Goal: Transaction & Acquisition: Purchase product/service

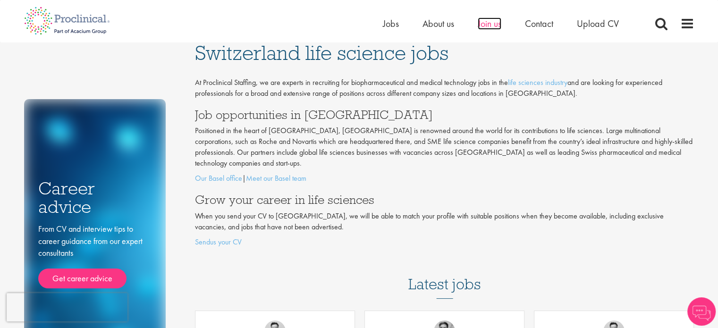
click at [493, 22] on span "Join us" at bounding box center [490, 23] width 24 height 12
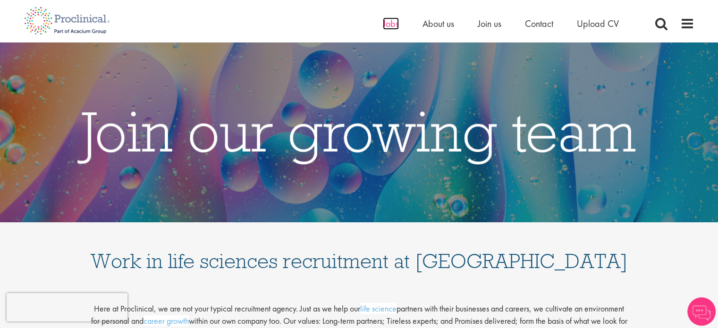
click at [387, 23] on span "Jobs" at bounding box center [391, 23] width 16 height 12
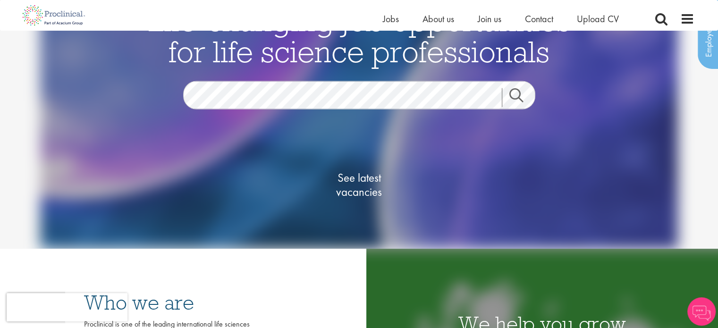
scroll to position [142, 0]
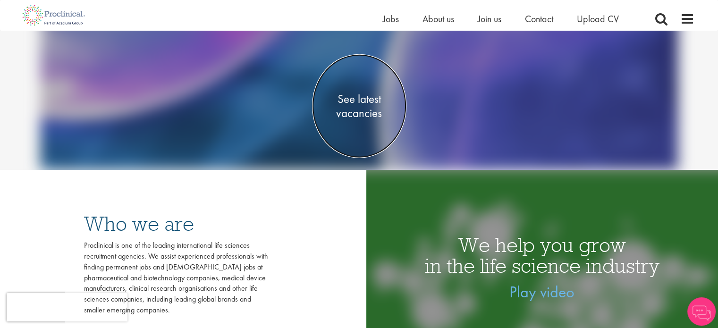
click at [369, 102] on span "See latest vacancies" at bounding box center [359, 106] width 94 height 28
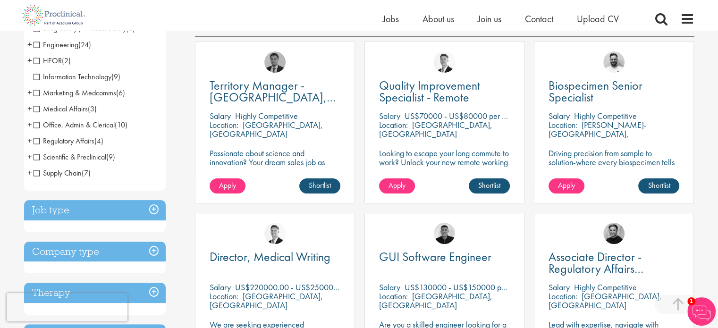
scroll to position [142, 0]
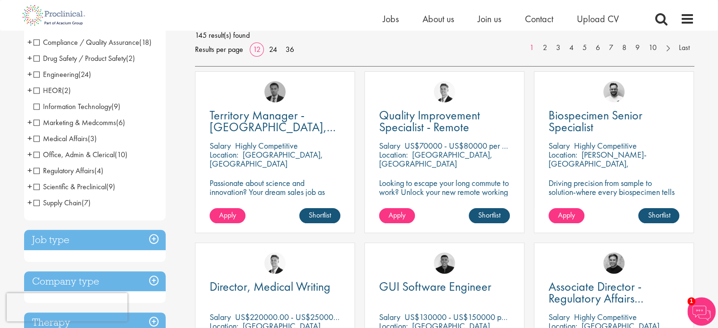
click at [62, 86] on span "(2)" at bounding box center [66, 90] width 9 height 10
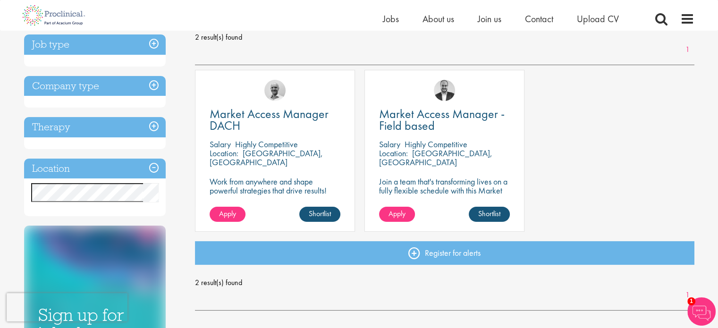
scroll to position [142, 0]
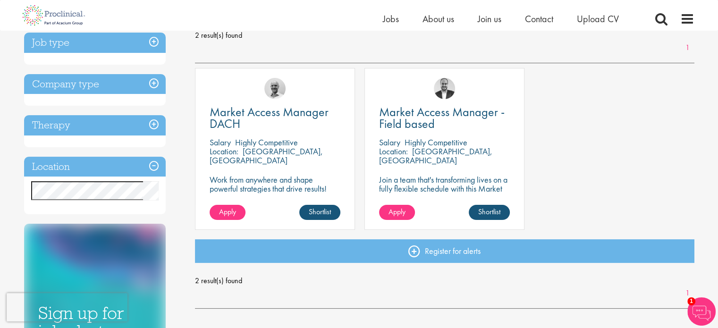
click at [260, 143] on p "Highly Competitive" at bounding box center [266, 142] width 63 height 11
click at [274, 109] on span "Market Access Manager DACH" at bounding box center [269, 118] width 119 height 28
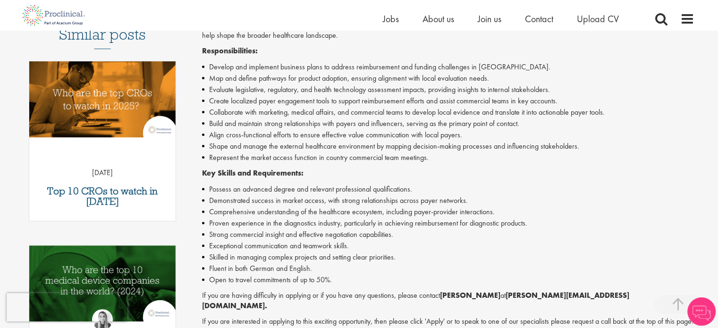
scroll to position [283, 0]
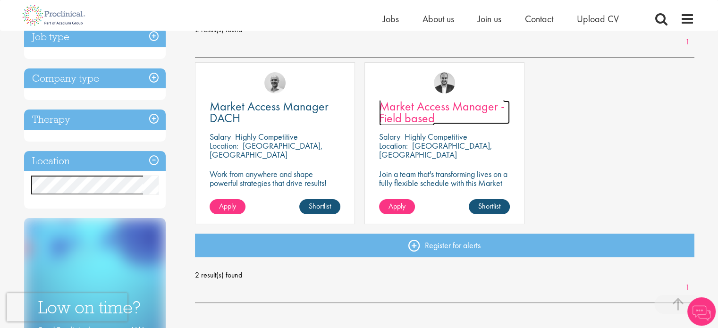
click at [412, 111] on span "Market Access Manager - Field based" at bounding box center [442, 112] width 126 height 28
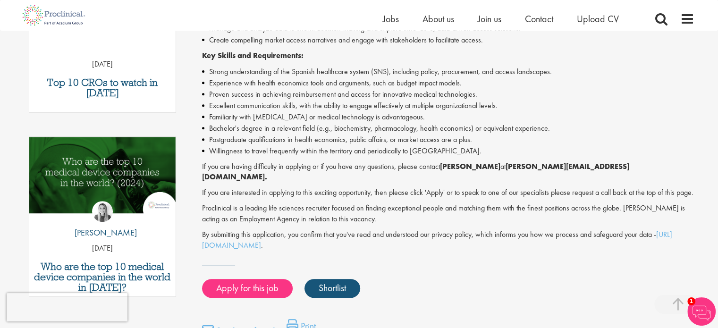
scroll to position [378, 0]
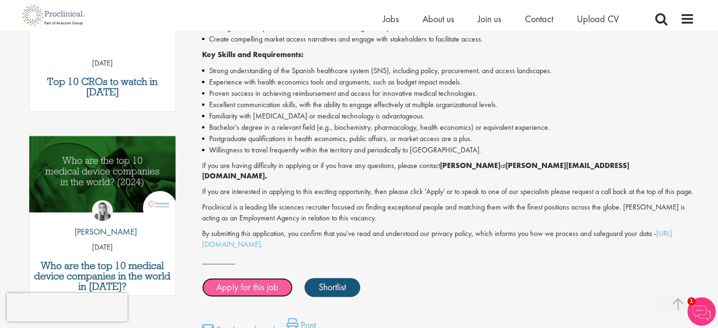
click at [260, 285] on link "Apply for this job" at bounding box center [247, 287] width 91 height 19
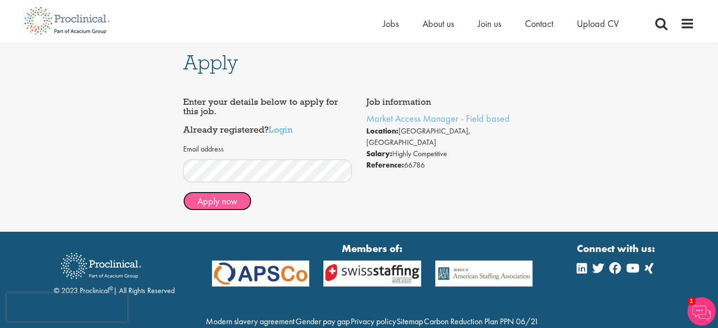
click at [237, 198] on button "Apply now" at bounding box center [217, 201] width 68 height 19
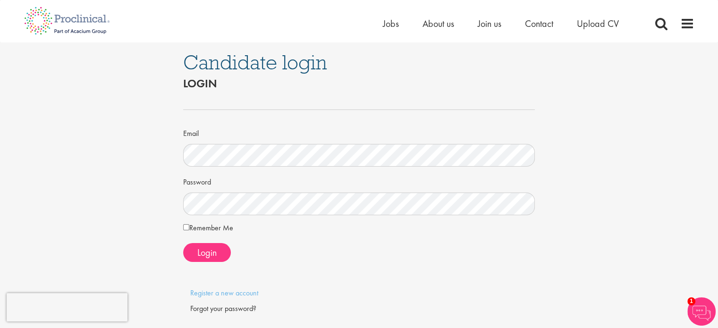
click at [224, 308] on div "Forgot your password?" at bounding box center [359, 309] width 338 height 11
click at [237, 307] on div "Forgot your password?" at bounding box center [359, 309] width 338 height 11
click at [239, 289] on link "Register a new account" at bounding box center [224, 293] width 68 height 10
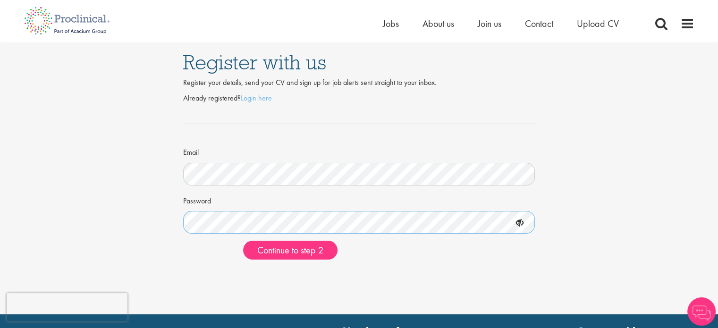
click at [134, 217] on div "Register with us Register your details, send your CV and sign up for job alerts…" at bounding box center [359, 155] width 732 height 225
click at [274, 260] on div "Already registered? Login here Email Password Continue to step 2" at bounding box center [359, 177] width 352 height 179
click at [275, 253] on span "Continue to step 2" at bounding box center [290, 250] width 66 height 12
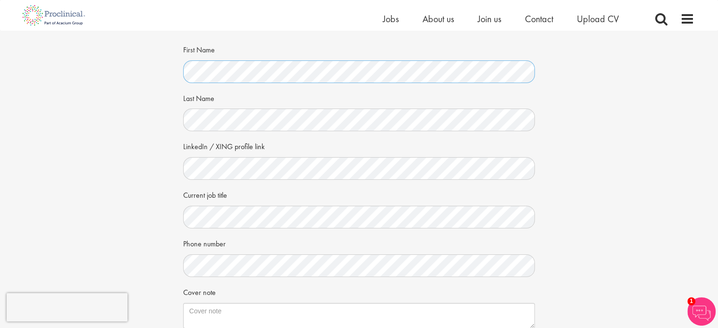
scroll to position [47, 0]
click at [115, 214] on div "Your personal details Please give us a few more details, which will help us fin…" at bounding box center [359, 199] width 732 height 432
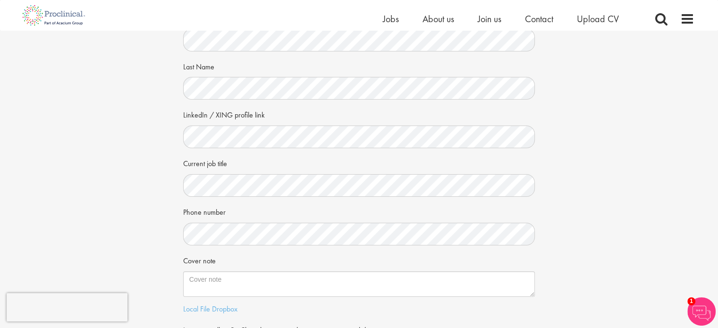
scroll to position [94, 0]
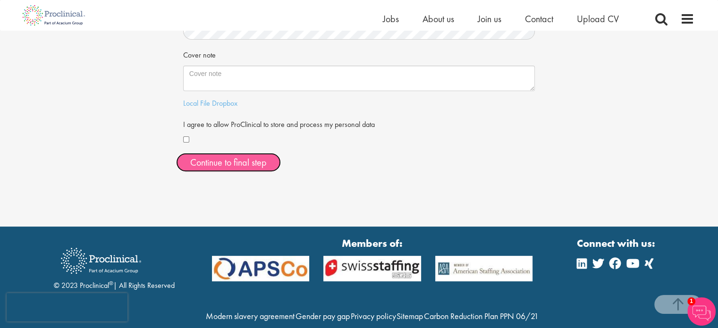
click at [229, 168] on button "Continue to final step" at bounding box center [228, 162] width 105 height 19
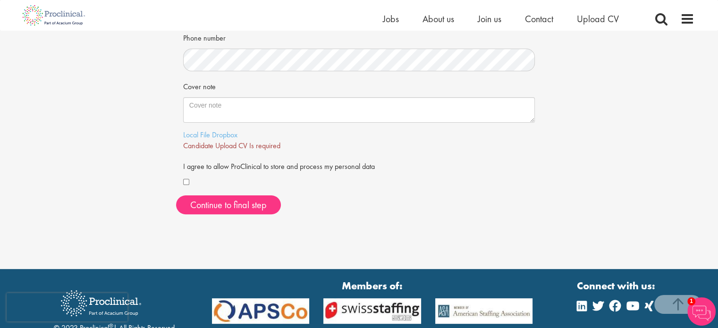
scroll to position [251, 0]
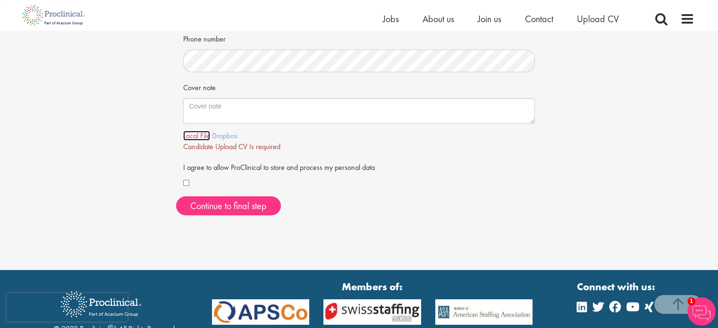
click at [201, 136] on link "Local File" at bounding box center [196, 136] width 27 height 10
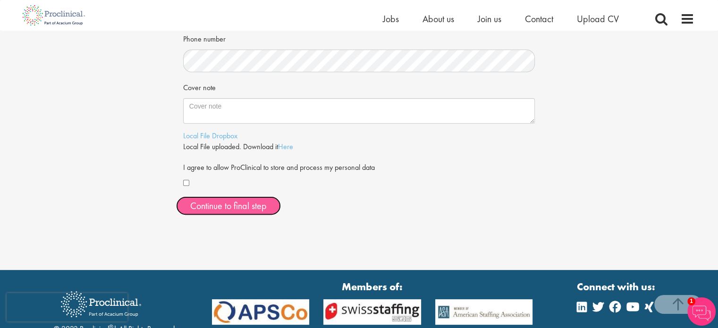
click at [230, 206] on span "Continue to final step" at bounding box center [228, 206] width 77 height 12
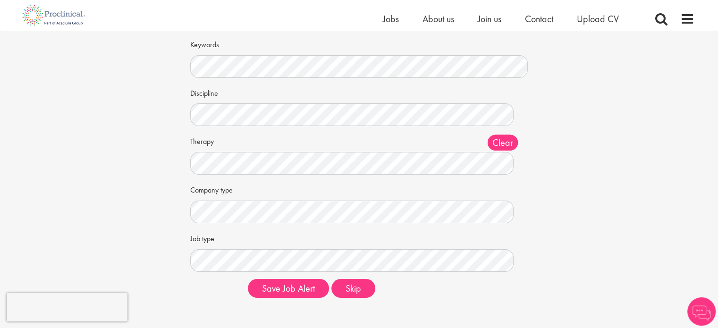
scroll to position [94, 0]
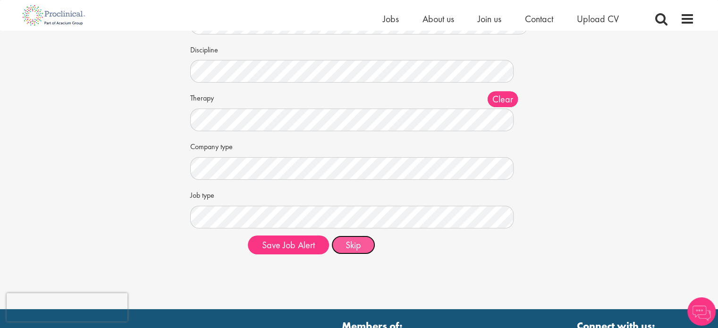
click at [357, 247] on button "Skip" at bounding box center [354, 245] width 44 height 19
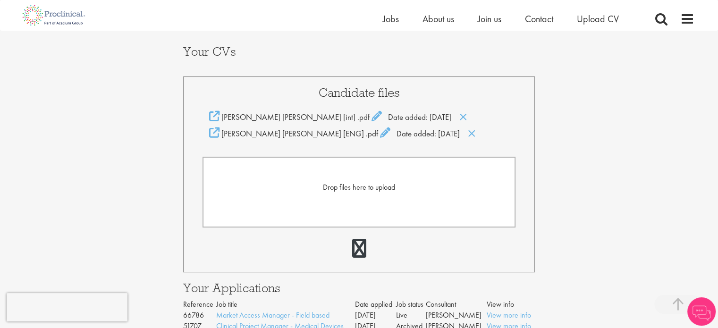
scroll to position [189, 0]
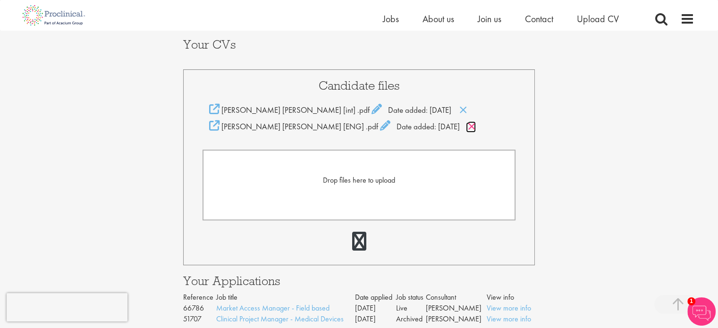
click at [468, 128] on icon at bounding box center [472, 126] width 8 height 10
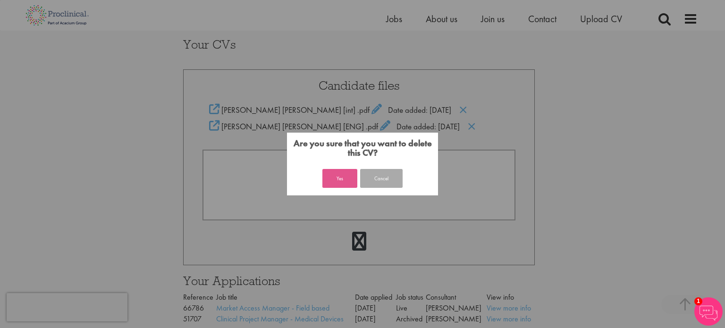
click at [340, 179] on button "Yes" at bounding box center [340, 178] width 35 height 19
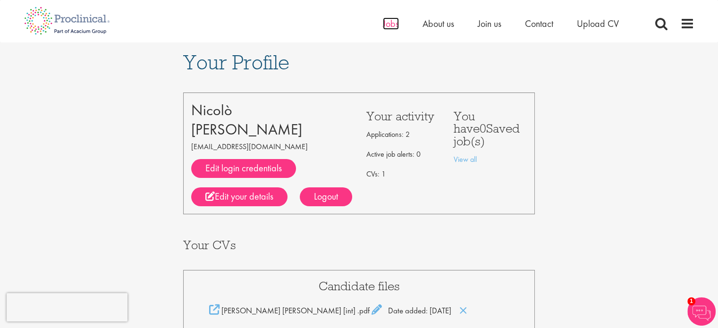
click at [394, 26] on span "Jobs" at bounding box center [391, 23] width 16 height 12
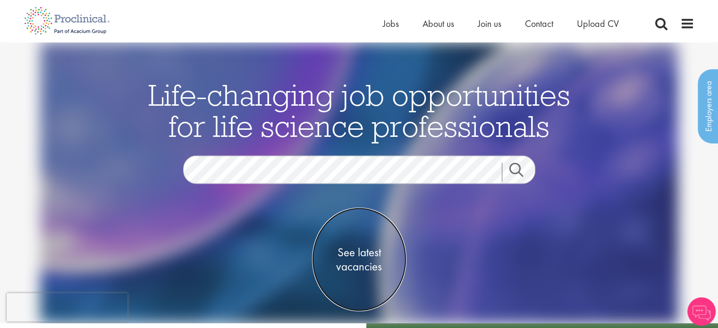
click at [347, 253] on span "See latest vacancies" at bounding box center [359, 260] width 94 height 28
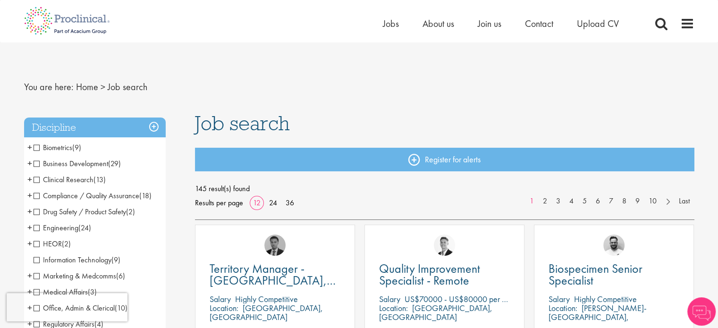
click at [55, 243] on span "HEOR" at bounding box center [48, 244] width 28 height 10
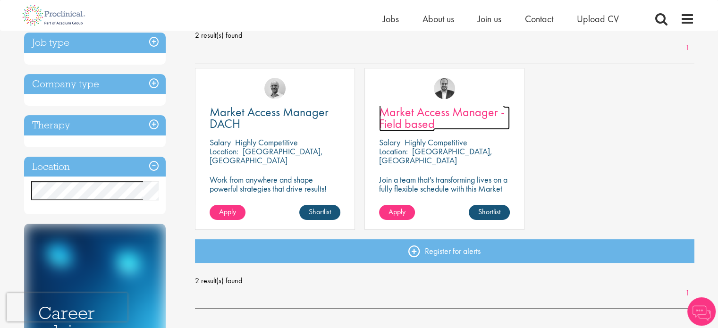
click at [417, 120] on span "Market Access Manager - Field based" at bounding box center [442, 118] width 126 height 28
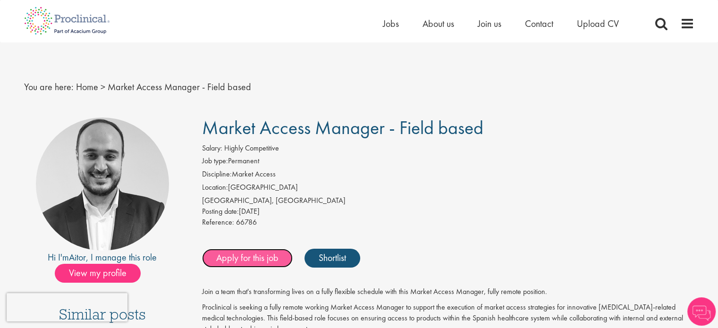
click at [260, 253] on link "Apply for this job" at bounding box center [247, 258] width 91 height 19
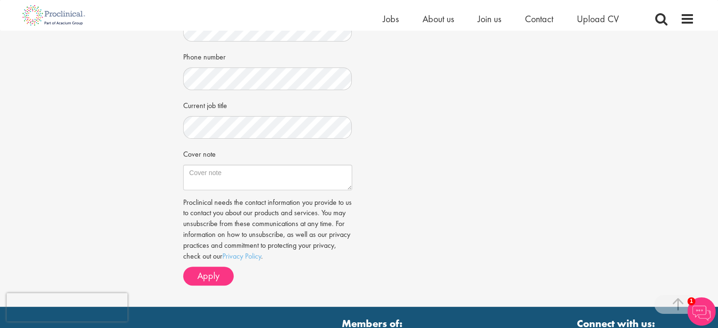
scroll to position [283, 0]
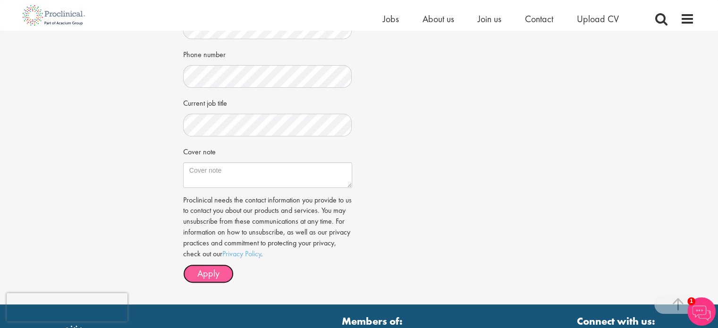
click at [215, 271] on span "Apply" at bounding box center [208, 273] width 22 height 12
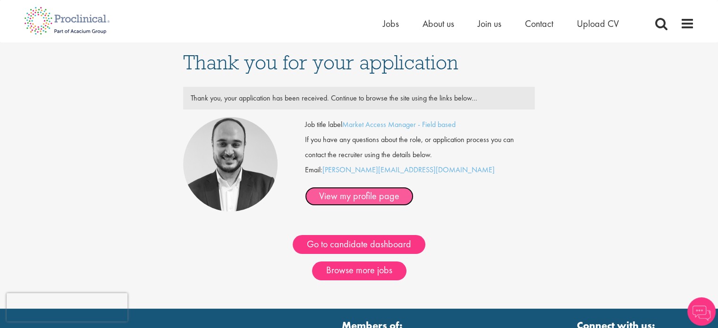
click at [414, 187] on link "View my profile page" at bounding box center [359, 196] width 109 height 19
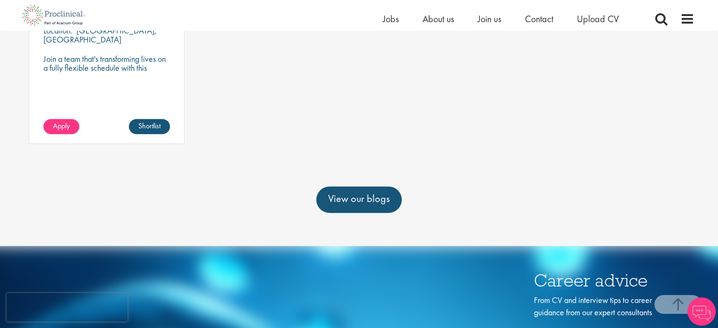
scroll to position [425, 0]
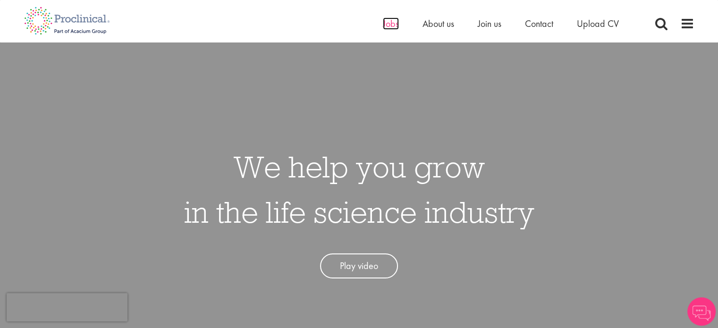
click at [384, 26] on span "Jobs" at bounding box center [391, 23] width 16 height 12
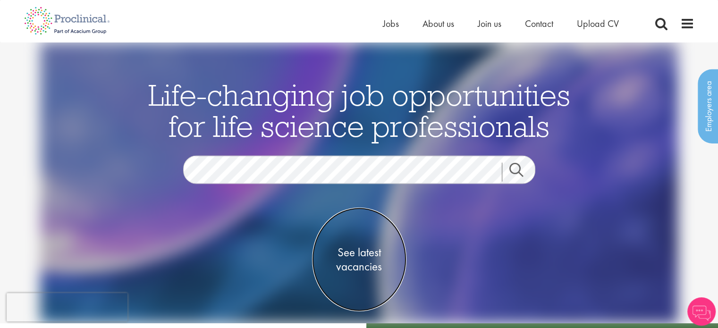
click at [347, 251] on span "See latest vacancies" at bounding box center [359, 260] width 94 height 28
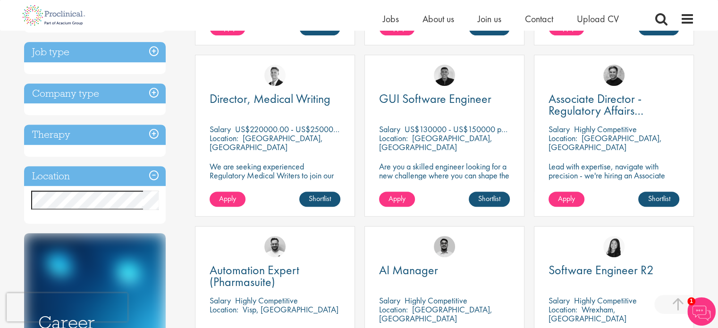
scroll to position [331, 0]
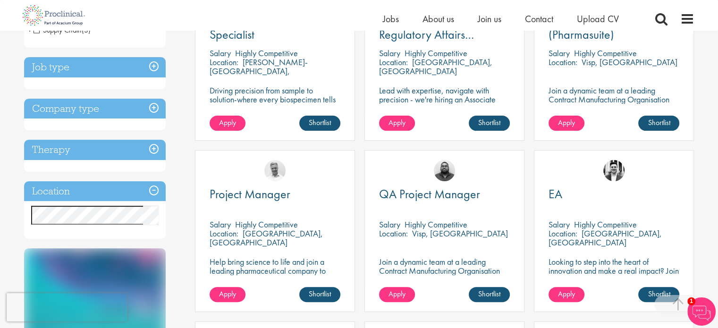
scroll to position [236, 0]
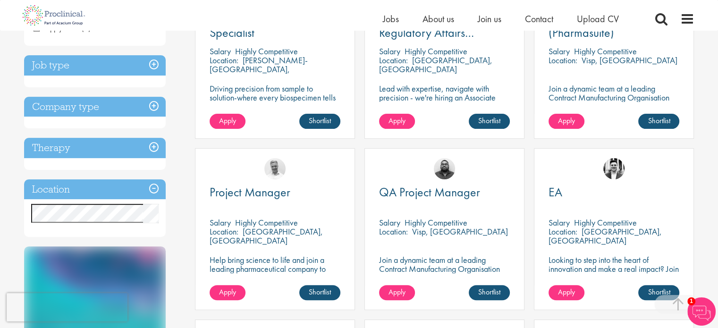
click at [155, 105] on h3 "Company type" at bounding box center [95, 107] width 142 height 20
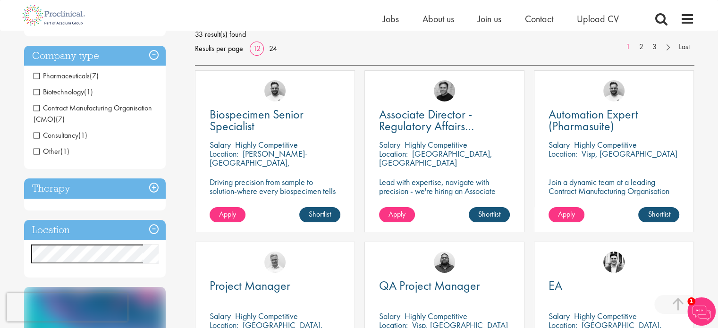
scroll to position [142, 0]
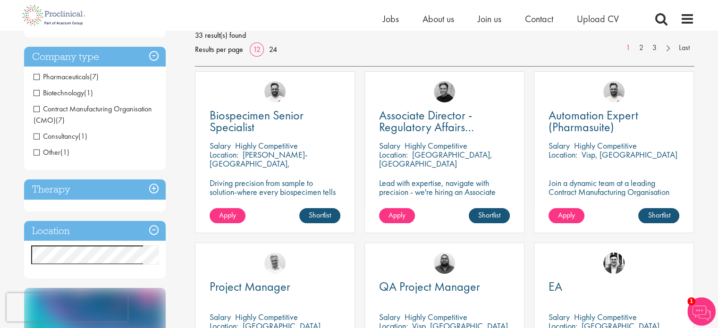
click at [84, 97] on span "Biotechnology" at bounding box center [59, 93] width 51 height 10
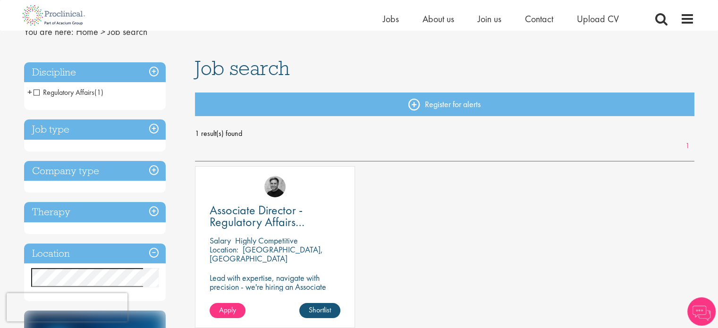
scroll to position [94, 0]
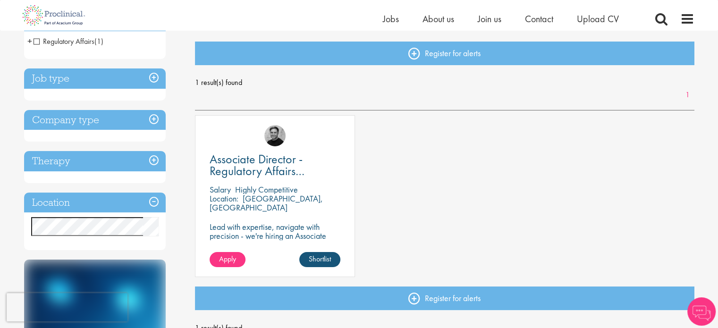
click at [151, 121] on h3 "Company type" at bounding box center [95, 120] width 142 height 20
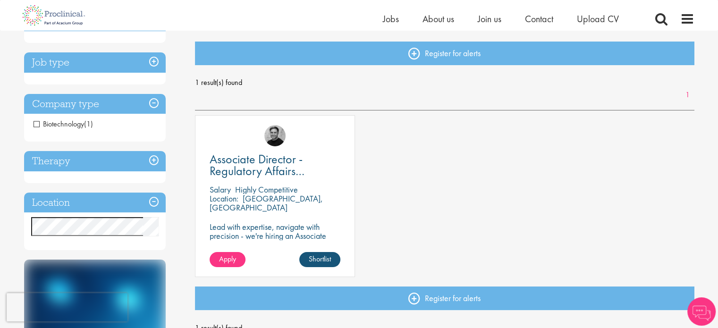
click at [60, 126] on span "Biotechnology" at bounding box center [59, 124] width 51 height 10
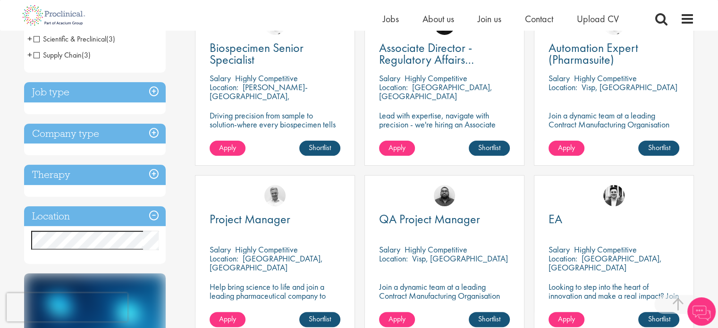
scroll to position [236, 0]
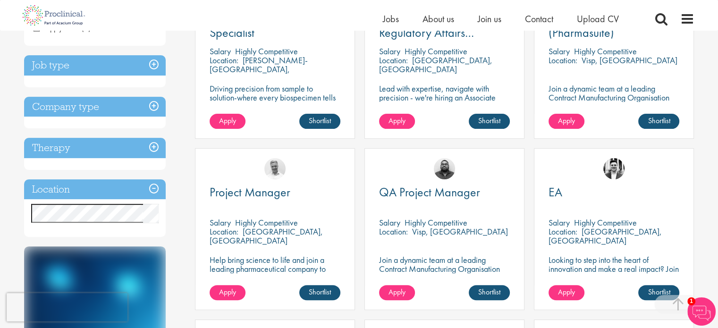
click at [153, 64] on h3 "Job type" at bounding box center [95, 65] width 142 height 20
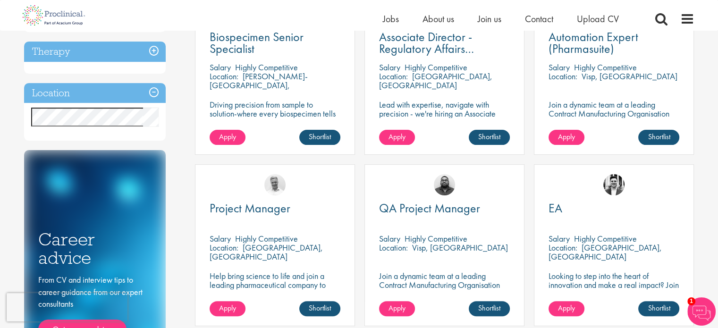
scroll to position [283, 0]
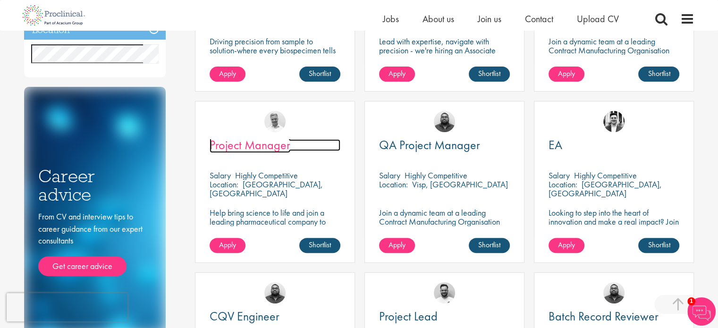
click at [239, 147] on span "Project Manager" at bounding box center [250, 145] width 81 height 16
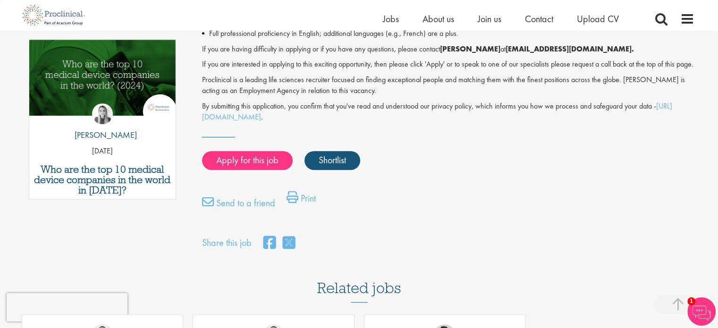
scroll to position [519, 0]
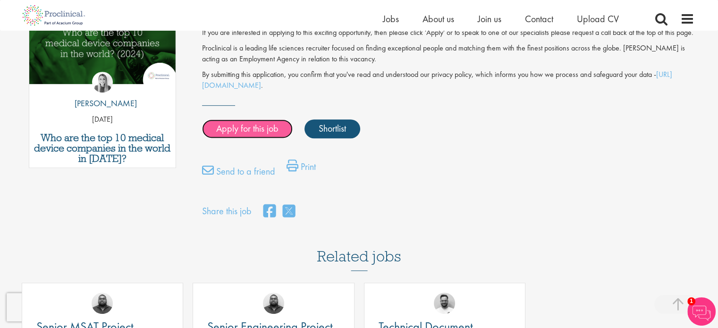
click at [238, 138] on link "Apply for this job" at bounding box center [247, 128] width 91 height 19
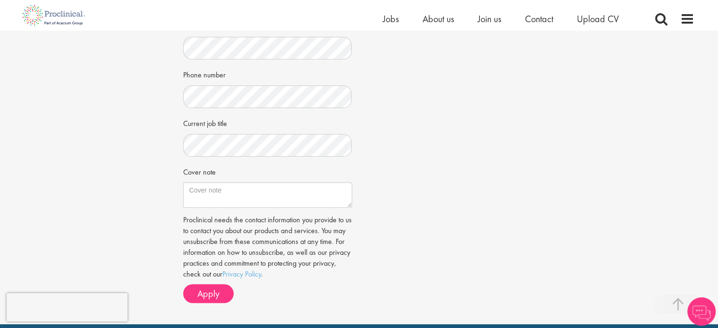
scroll to position [283, 0]
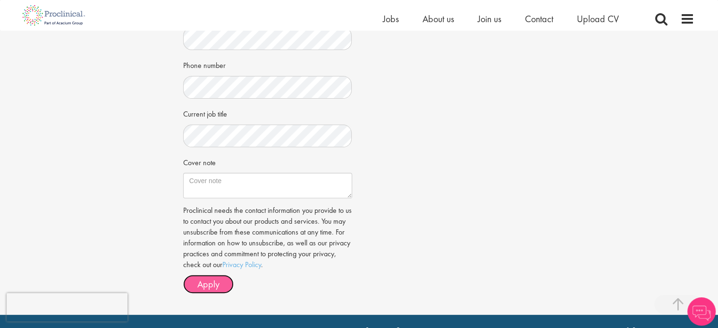
click at [220, 275] on button "Apply" at bounding box center [208, 284] width 51 height 19
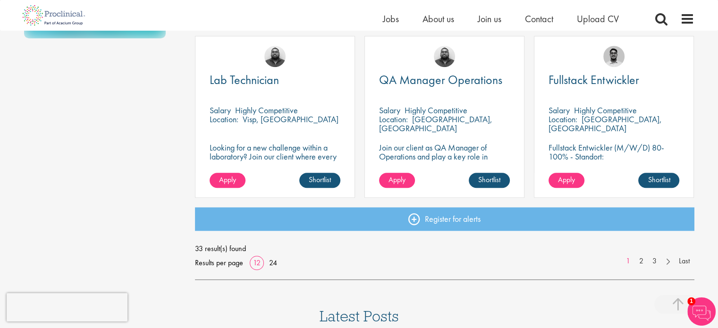
scroll to position [701, 0]
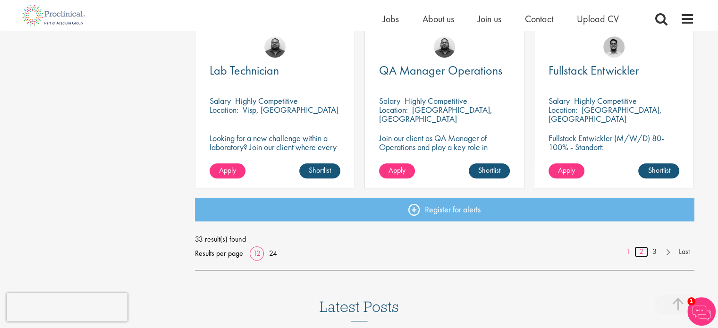
click at [643, 253] on link "2" at bounding box center [642, 252] width 14 height 11
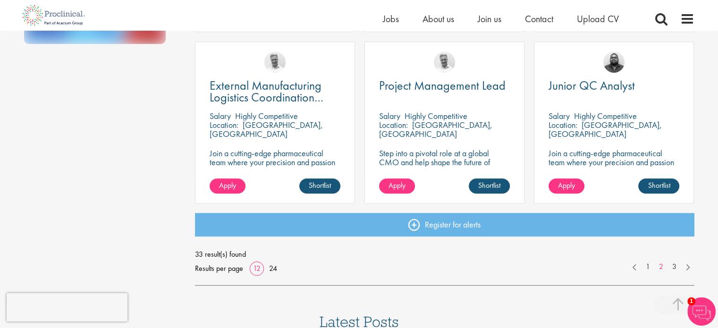
scroll to position [756, 0]
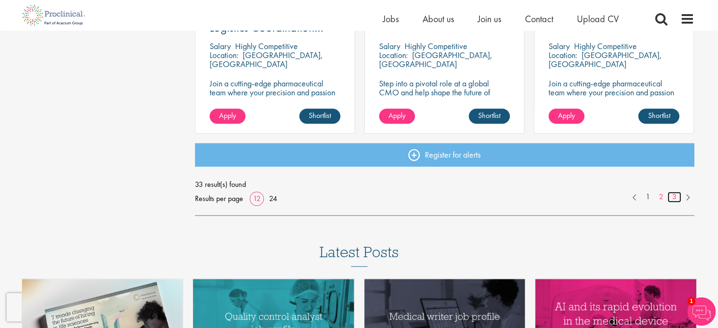
click at [677, 198] on link "3" at bounding box center [675, 197] width 14 height 11
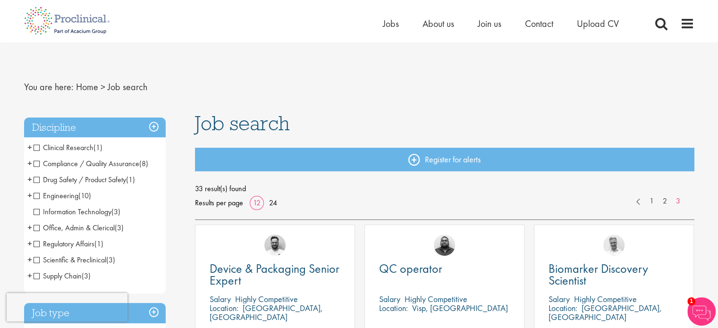
click at [119, 85] on span "Job search" at bounding box center [128, 87] width 40 height 12
click at [76, 88] on link "Home" at bounding box center [87, 87] width 22 height 12
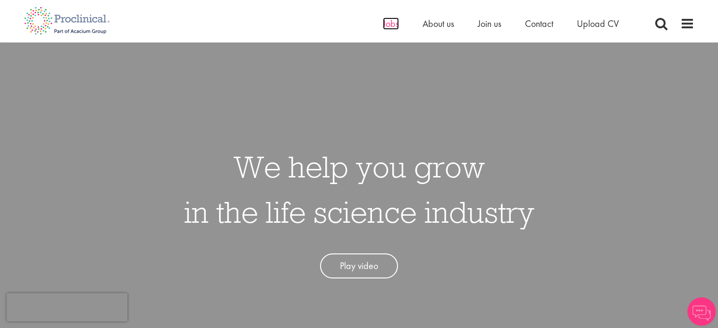
click at [384, 23] on span "Jobs" at bounding box center [391, 23] width 16 height 12
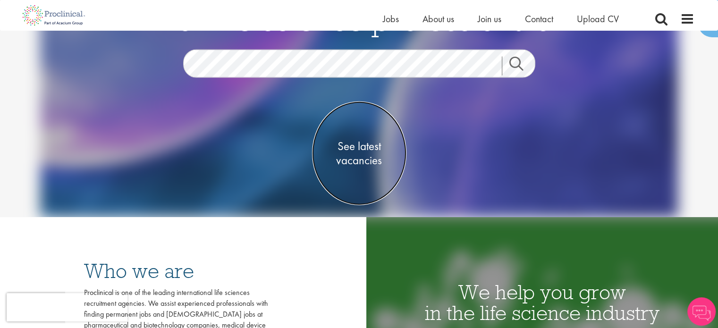
click at [353, 162] on span "See latest vacancies" at bounding box center [359, 153] width 94 height 28
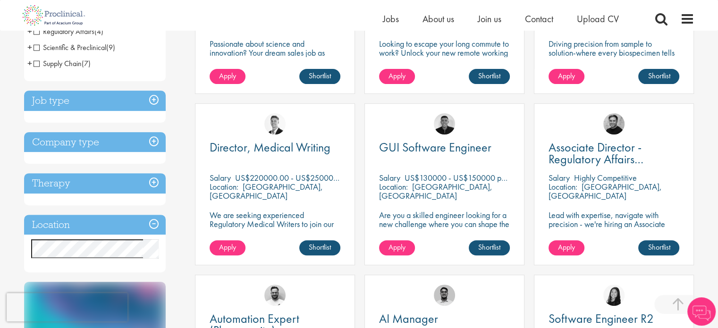
scroll to position [283, 0]
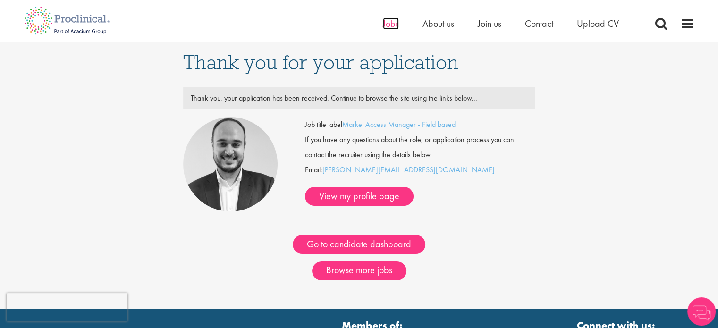
click at [391, 22] on span "Jobs" at bounding box center [391, 23] width 16 height 12
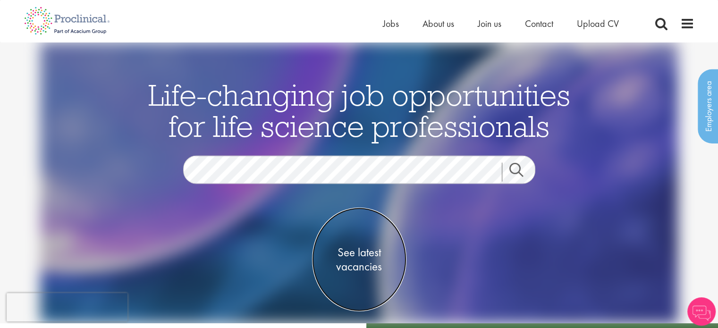
click at [357, 263] on span "See latest vacancies" at bounding box center [359, 260] width 94 height 28
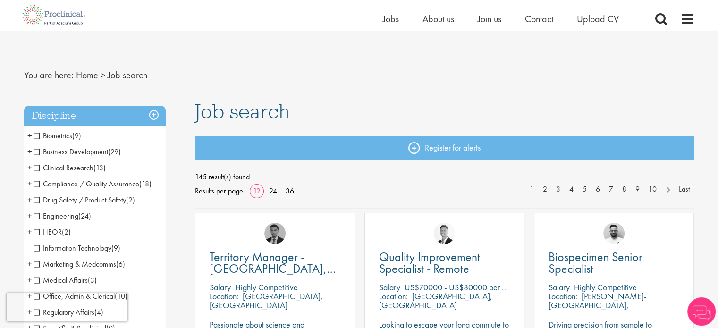
scroll to position [47, 0]
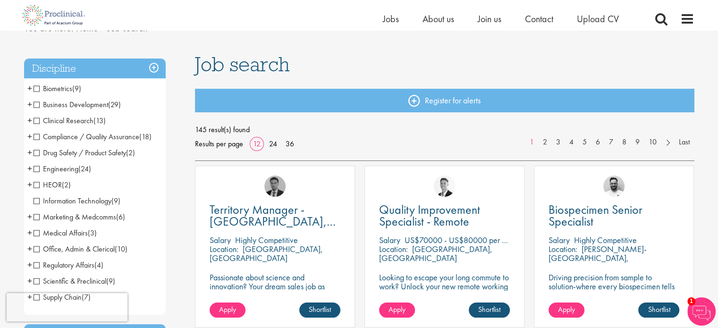
click at [115, 105] on span "(29)" at bounding box center [114, 105] width 13 height 10
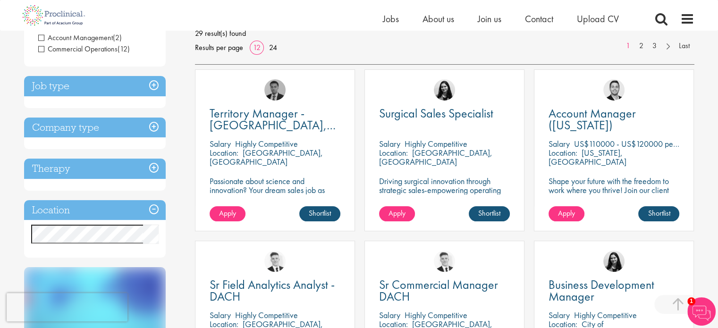
scroll to position [142, 0]
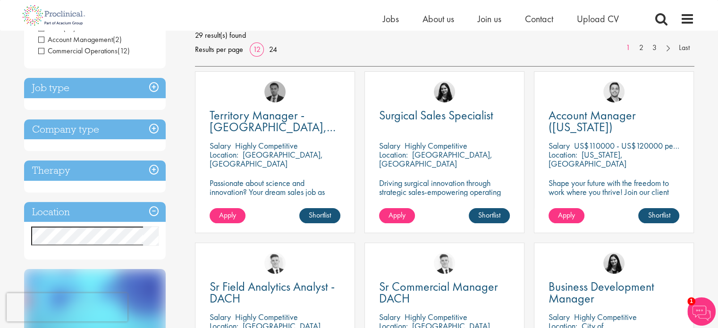
click at [185, 106] on div "Discipline Business Development (29) - + Partnering (1) Licensing (1) Sales (13…" at bounding box center [102, 237] width 171 height 557
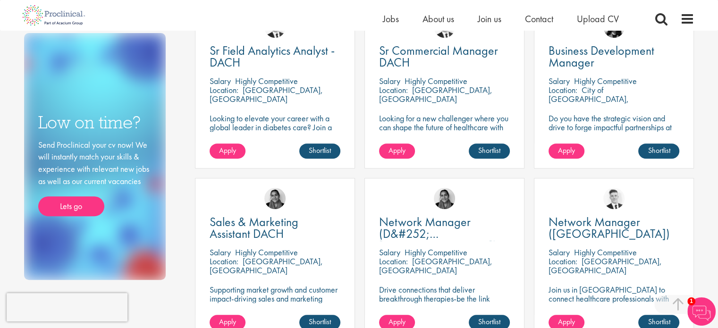
scroll to position [331, 0]
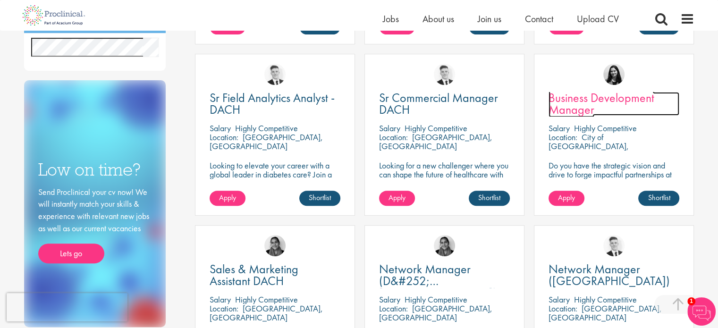
click at [590, 102] on span "Business Development Manager" at bounding box center [602, 104] width 106 height 28
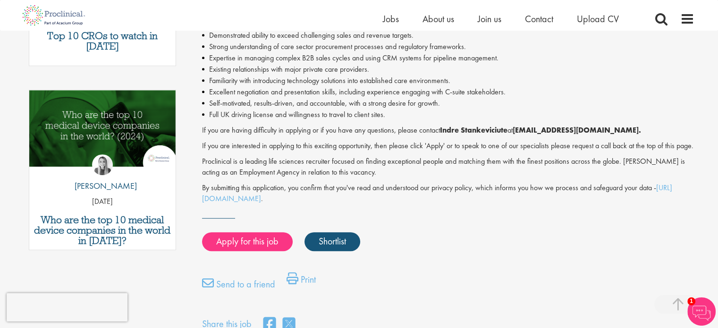
scroll to position [425, 0]
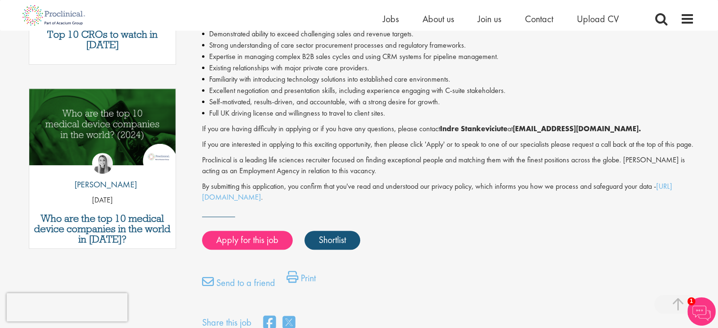
click div "Apply for this job Shortlist"
click link "Apply for this job"
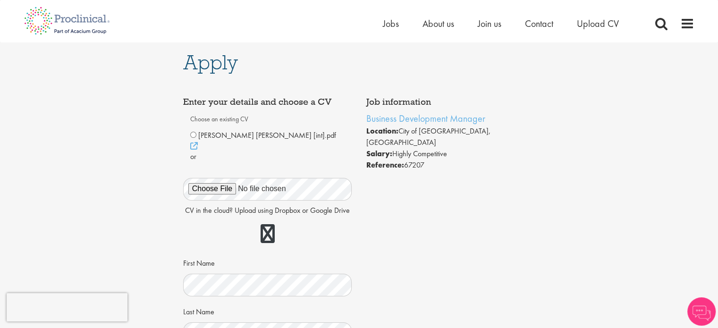
click at [203, 134] on span "[PERSON_NAME] [PERSON_NAME] [int].pdf" at bounding box center [267, 135] width 138 height 10
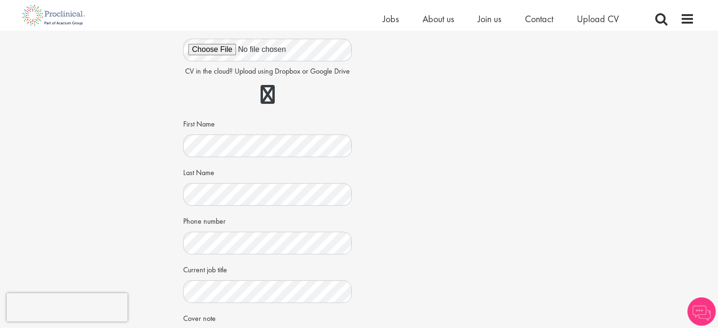
scroll to position [331, 0]
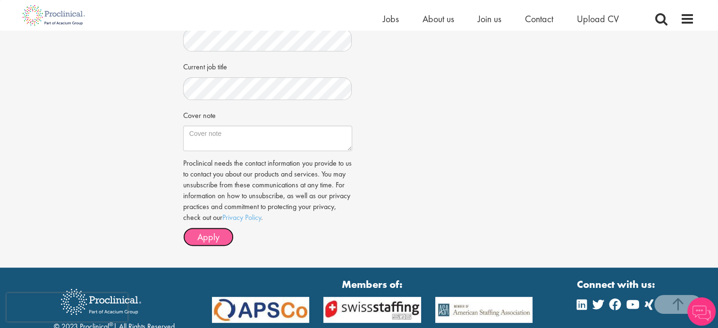
click at [209, 231] on span "Apply" at bounding box center [208, 237] width 22 height 12
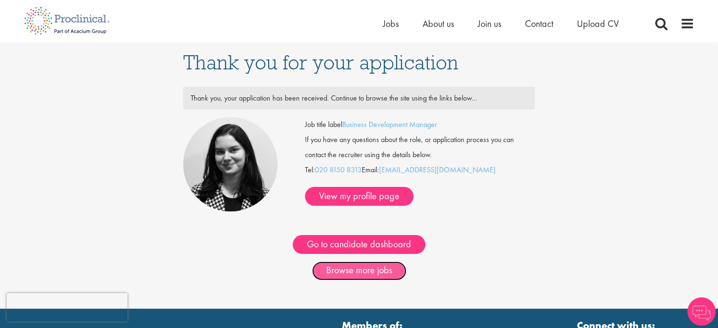
click at [340, 267] on link "Browse more jobs" at bounding box center [359, 271] width 94 height 19
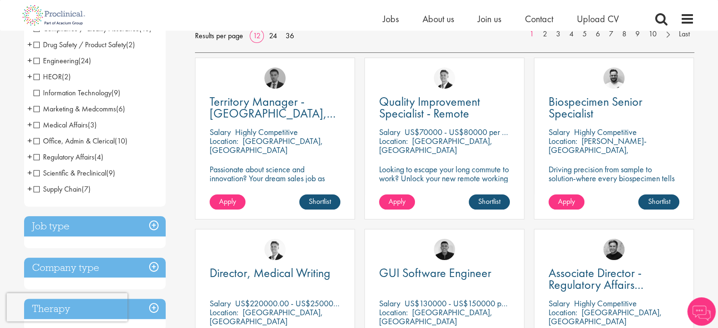
scroll to position [94, 0]
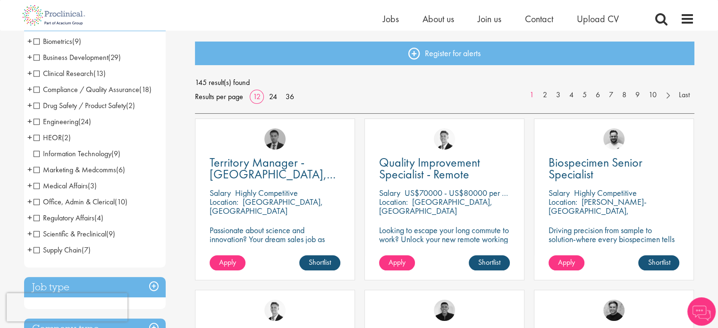
click at [104, 59] on span "Business Development" at bounding box center [71, 57] width 75 height 10
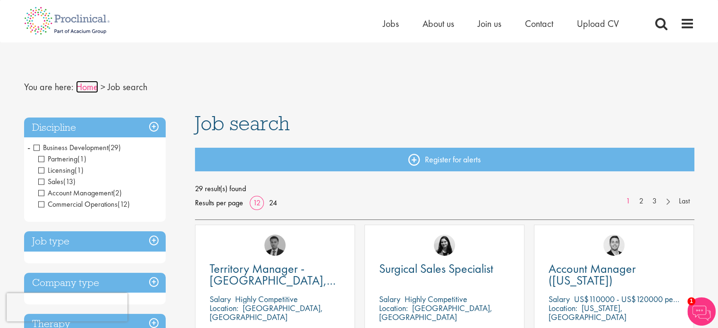
click at [90, 88] on link "Home" at bounding box center [87, 87] width 22 height 12
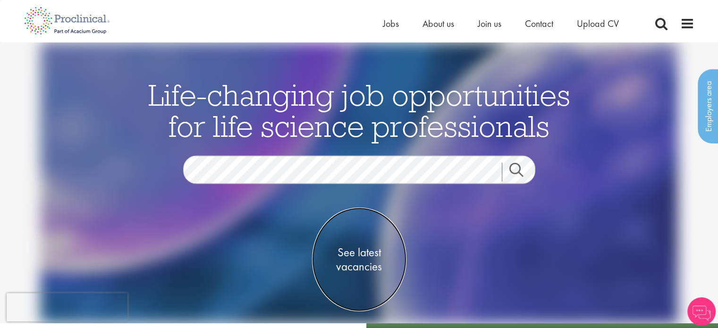
click at [362, 250] on span "See latest vacancies" at bounding box center [359, 260] width 94 height 28
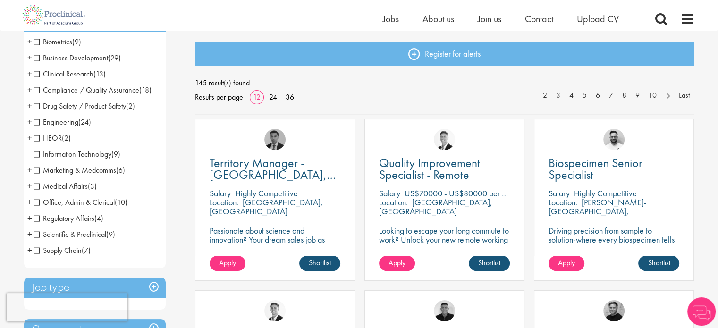
scroll to position [94, 0]
click at [96, 60] on span "Business Development" at bounding box center [71, 57] width 75 height 10
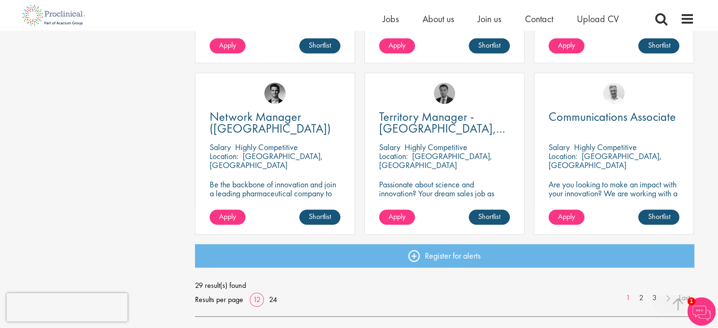
scroll to position [661, 0]
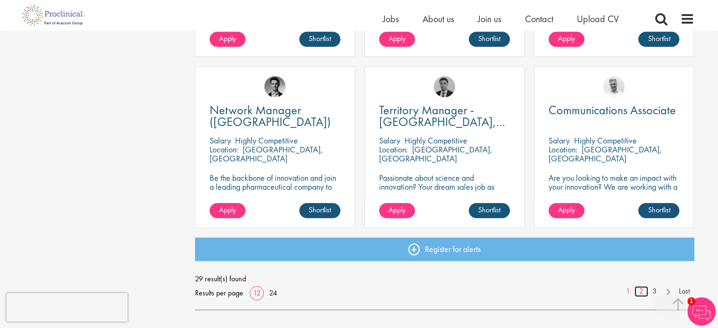
click at [641, 293] on link "2" at bounding box center [642, 291] width 14 height 11
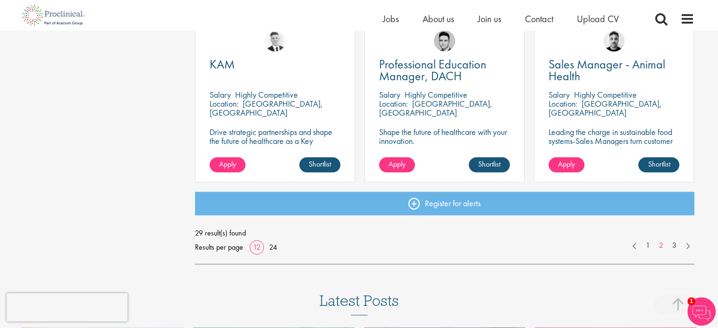
scroll to position [708, 0]
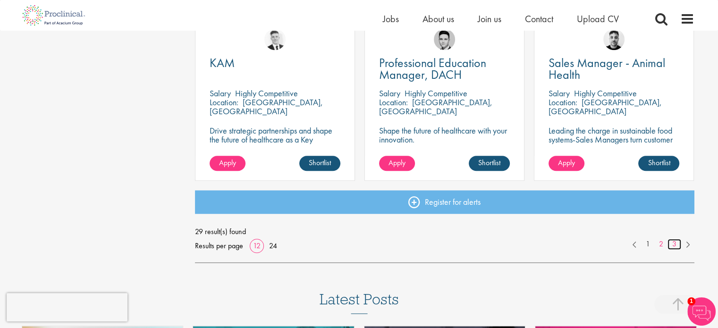
click at [678, 246] on link "3" at bounding box center [675, 244] width 14 height 11
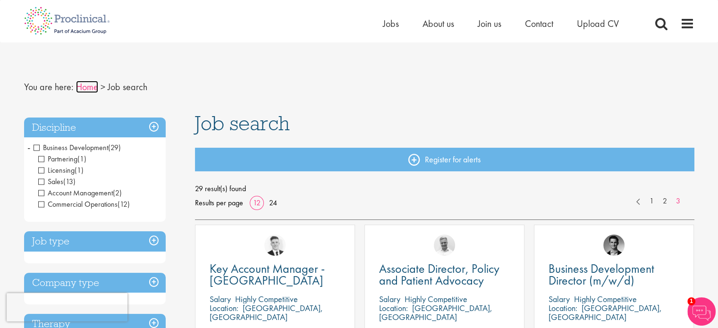
click at [88, 85] on link "Home" at bounding box center [87, 87] width 22 height 12
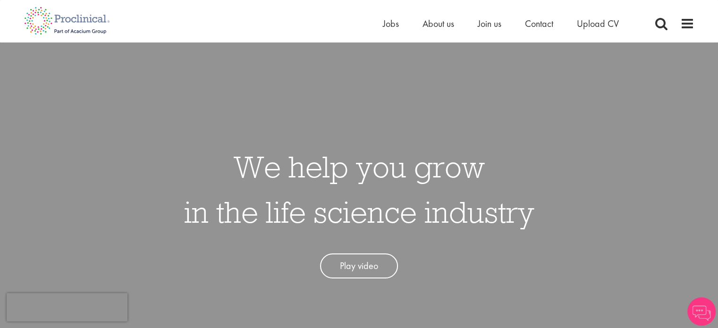
click at [381, 24] on div "Home Jobs About us Join us Contact Upload CV" at bounding box center [356, 17] width 678 height 35
click at [386, 26] on span "Jobs" at bounding box center [391, 23] width 16 height 12
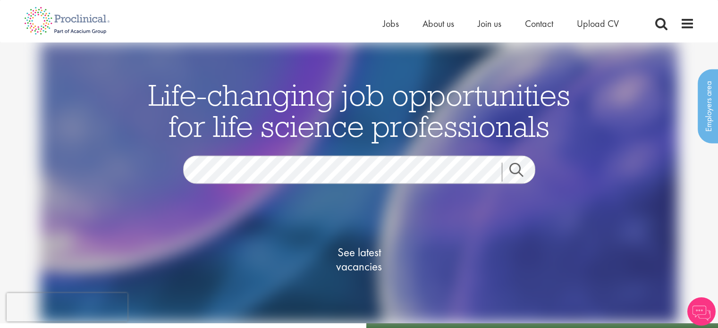
click at [354, 261] on span "See latest vacancies" at bounding box center [359, 260] width 94 height 28
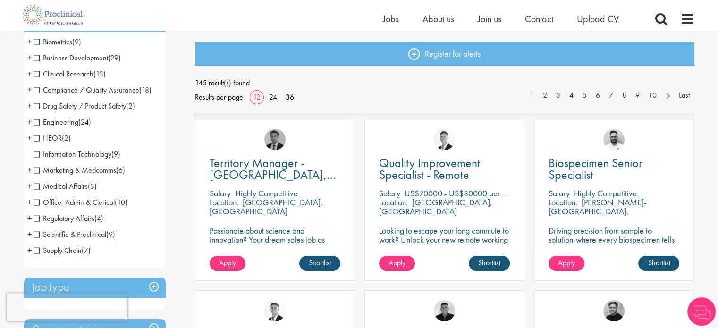
scroll to position [94, 0]
click at [64, 41] on span "Biometrics" at bounding box center [53, 41] width 39 height 10
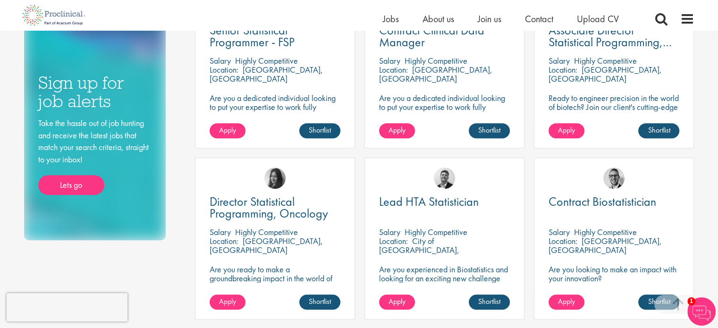
scroll to position [425, 0]
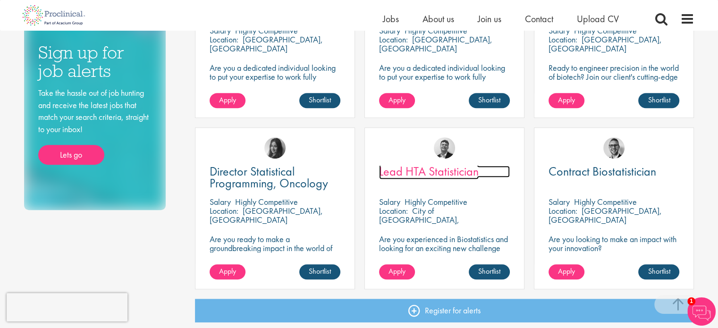
click at [420, 169] on span "Lead HTA Statistician" at bounding box center [429, 171] width 100 height 16
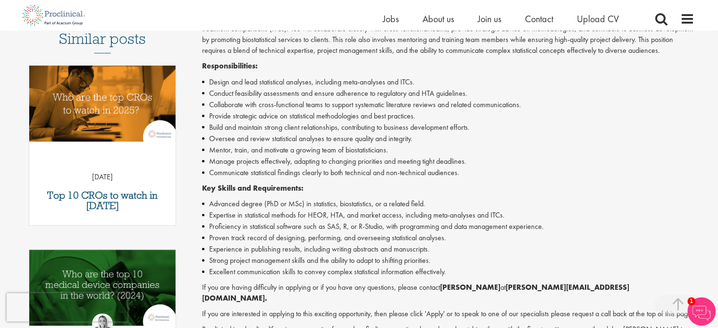
scroll to position [283, 0]
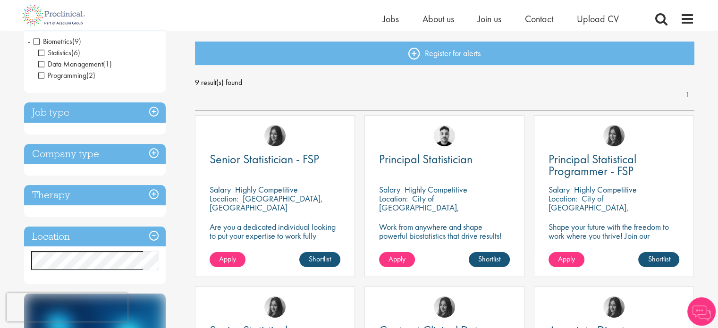
scroll to position [47, 0]
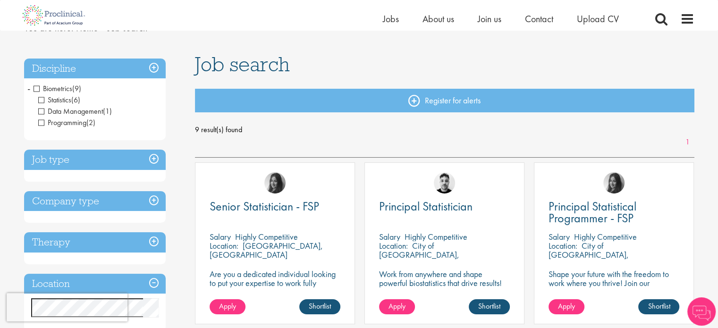
click at [38, 88] on span "Biometrics" at bounding box center [53, 89] width 39 height 10
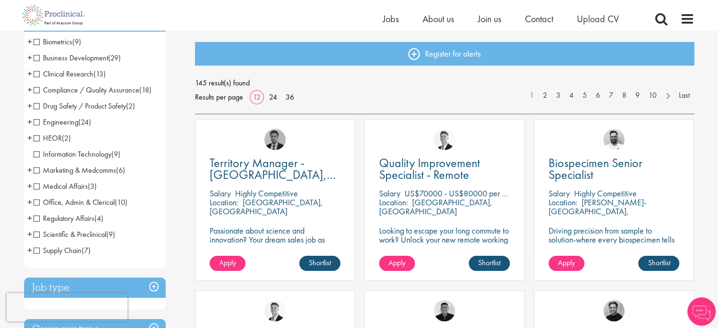
scroll to position [94, 0]
click at [80, 124] on span "(24)" at bounding box center [84, 122] width 13 height 10
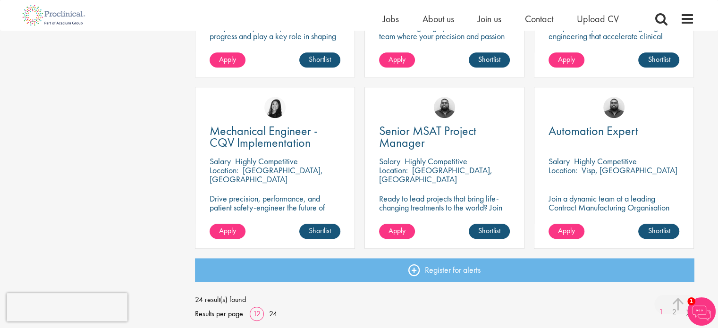
scroll to position [708, 0]
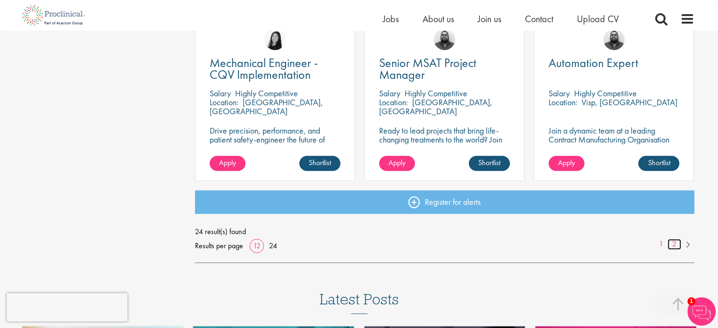
click at [673, 247] on link "2" at bounding box center [675, 244] width 14 height 11
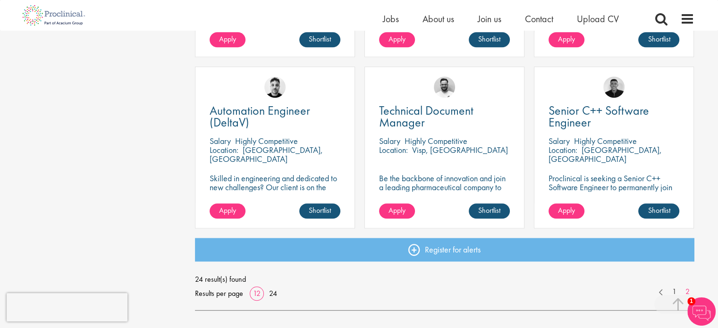
scroll to position [661, 0]
